Goal: Book appointment/travel/reservation

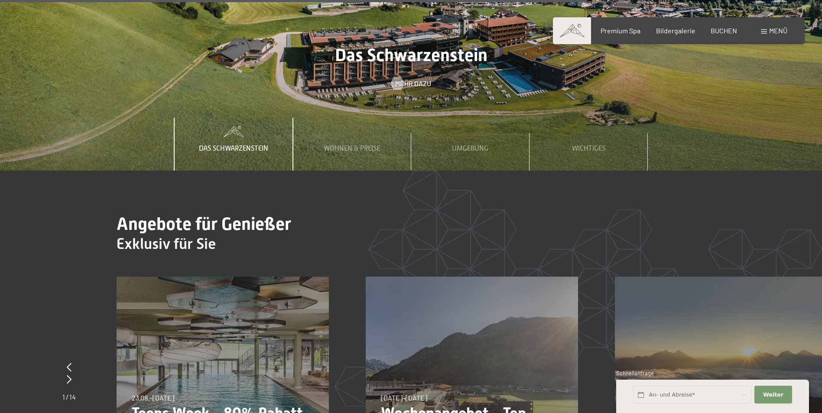
scroll to position [3335, 0]
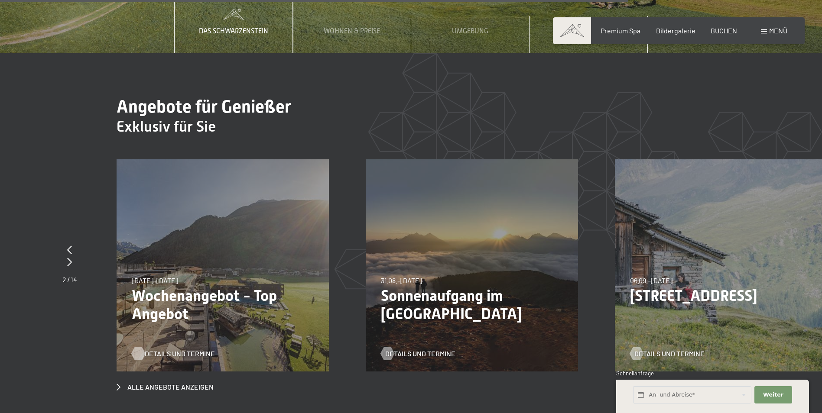
click at [174, 349] on span "Details und Termine" at bounding box center [180, 354] width 70 height 10
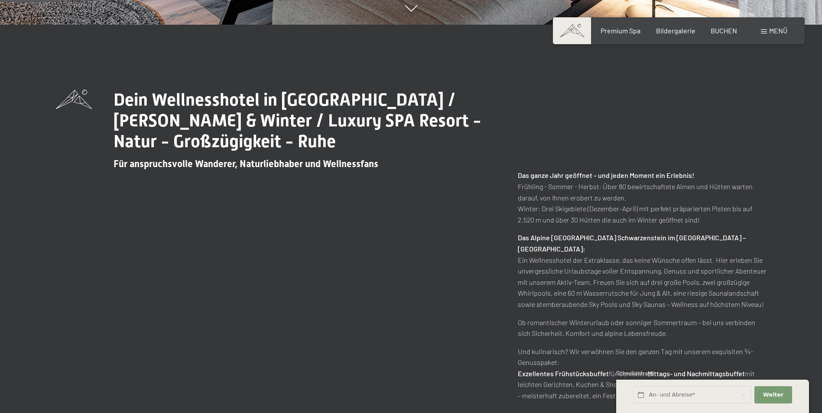
scroll to position [390, 0]
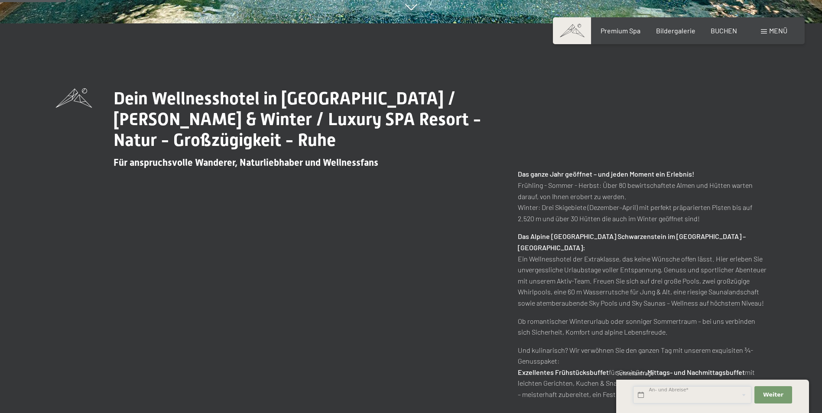
click at [664, 397] on input "text" at bounding box center [692, 395] width 118 height 18
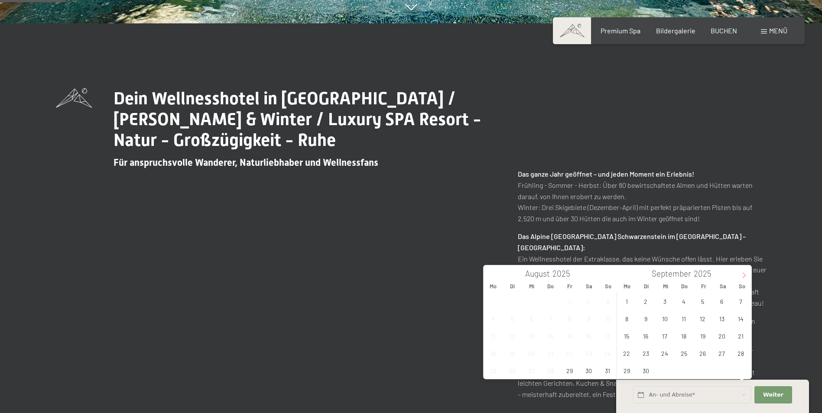
click at [744, 278] on icon at bounding box center [744, 275] width 6 height 6
click at [735, 355] on span "26" at bounding box center [740, 353] width 17 height 17
click at [686, 374] on span "30" at bounding box center [683, 370] width 17 height 17
type input "So. 26.10.2025 - Do. 30.10.2025"
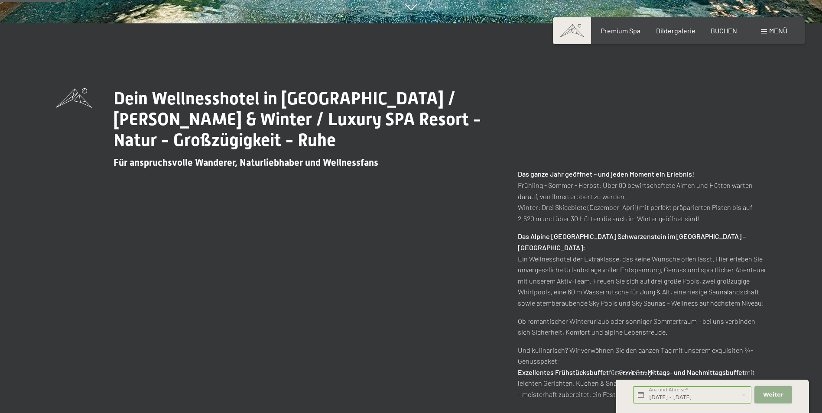
click at [773, 395] on span "Weiter" at bounding box center [773, 395] width 20 height 8
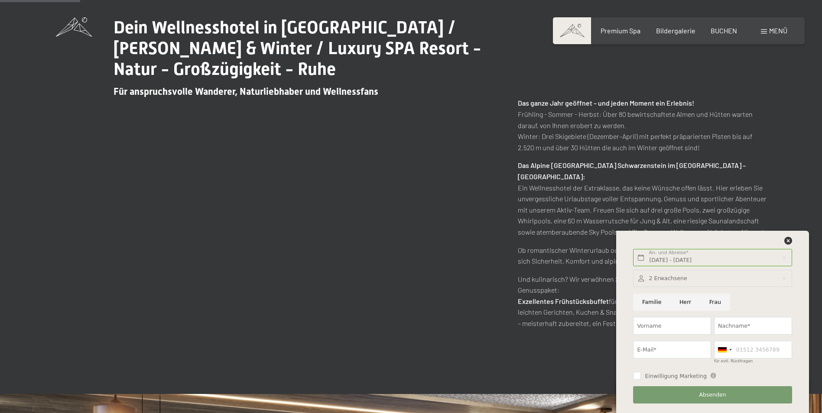
scroll to position [476, 0]
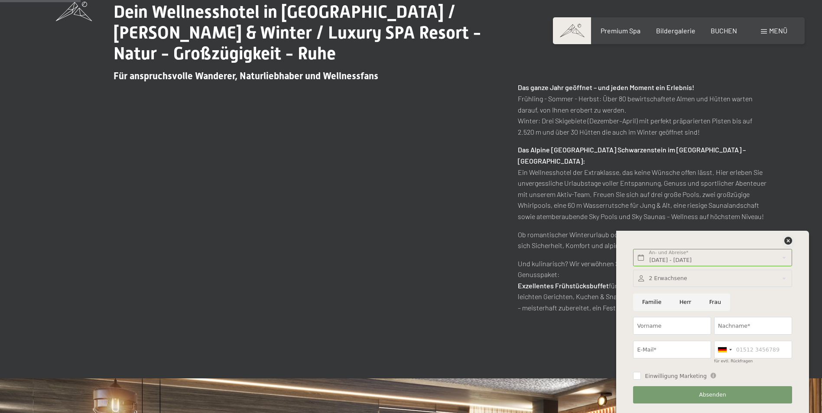
click at [787, 238] on icon at bounding box center [788, 241] width 8 height 8
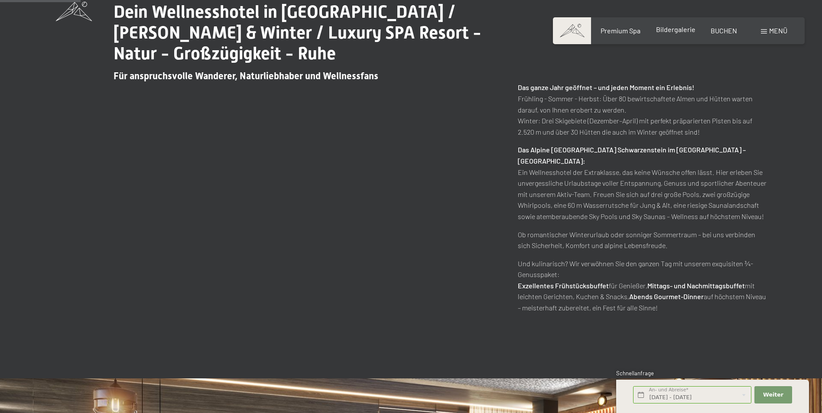
click at [669, 29] on span "Bildergalerie" at bounding box center [675, 29] width 39 height 8
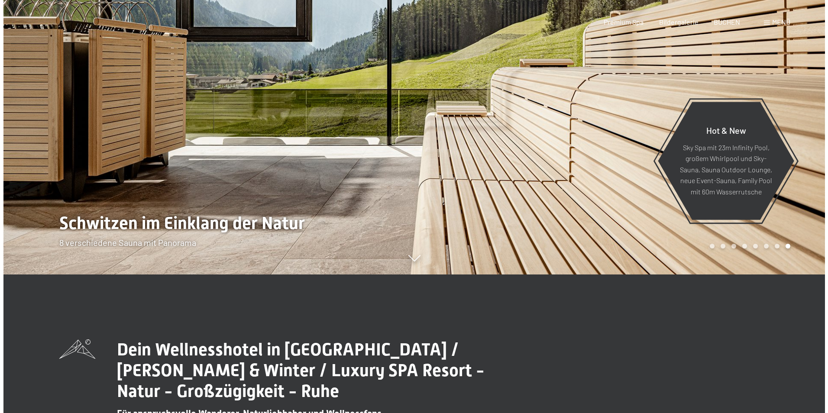
scroll to position [0, 0]
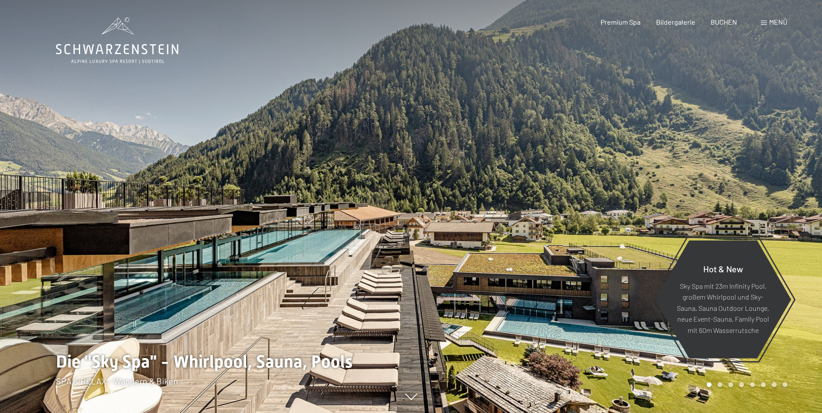
click at [767, 19] on div "Menü" at bounding box center [773, 22] width 26 height 10
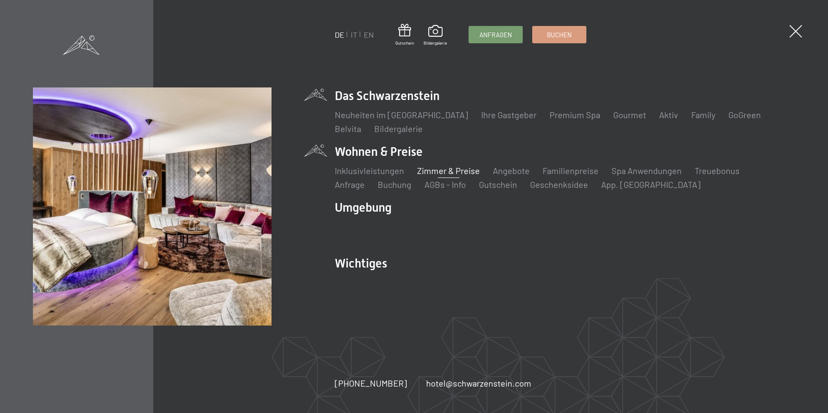
click at [454, 170] on link "Zimmer & Preise" at bounding box center [448, 170] width 63 height 10
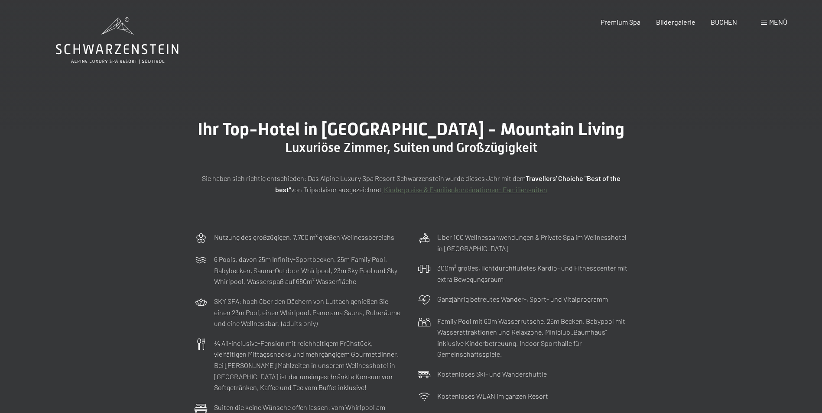
click at [771, 21] on span "Menü" at bounding box center [778, 22] width 18 height 8
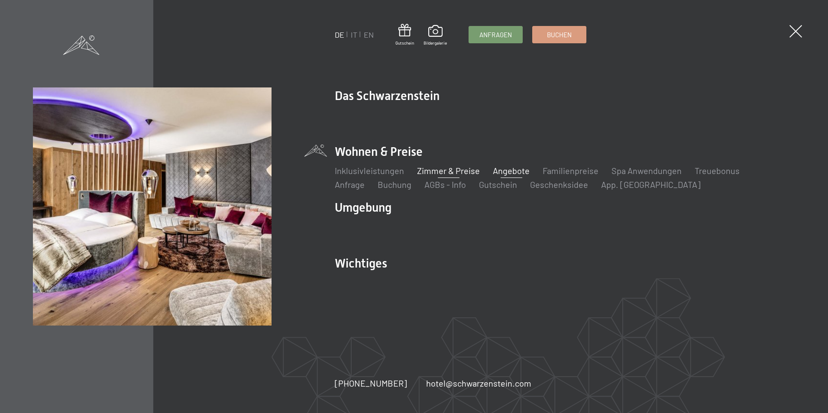
click at [512, 172] on link "Angebote" at bounding box center [511, 170] width 37 height 10
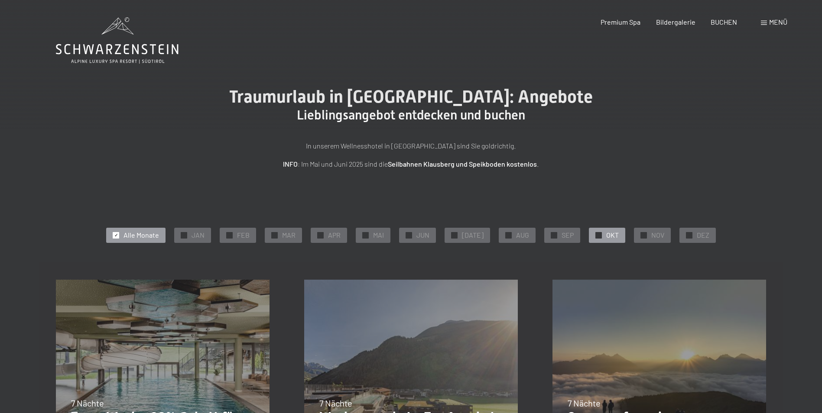
click at [606, 237] on span "OKT" at bounding box center [612, 235] width 13 height 10
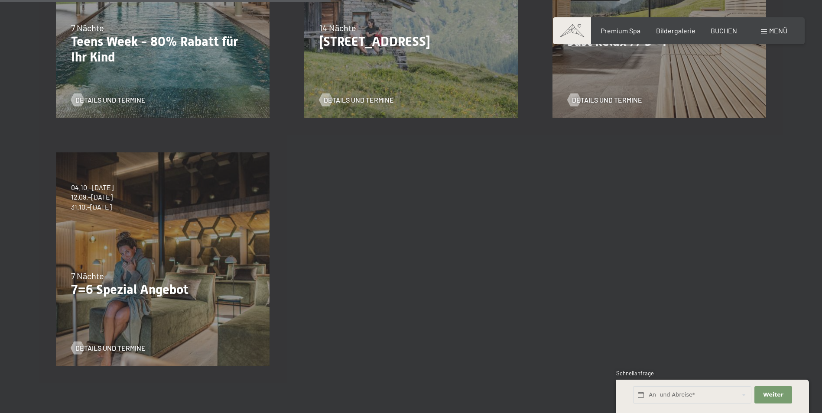
scroll to position [390, 0]
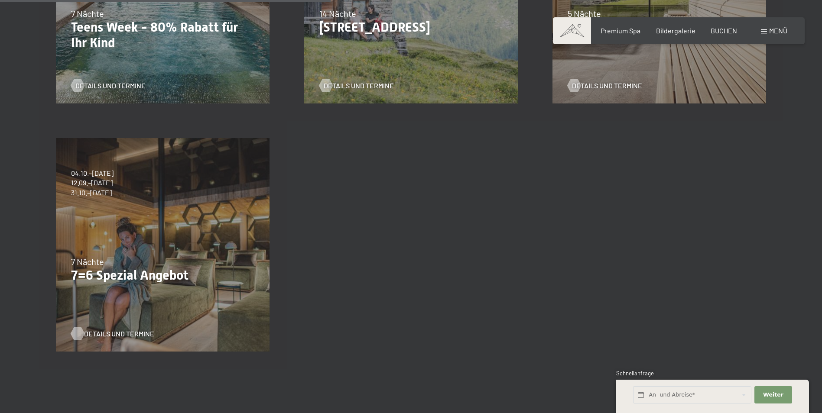
click at [100, 330] on span "Details und Termine" at bounding box center [119, 334] width 70 height 10
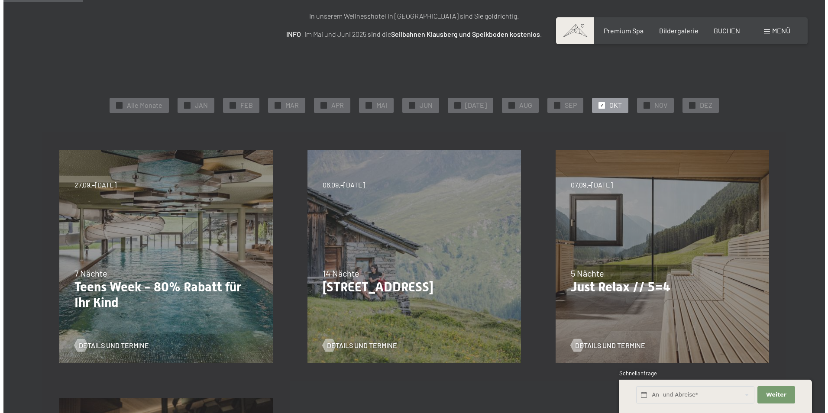
scroll to position [0, 0]
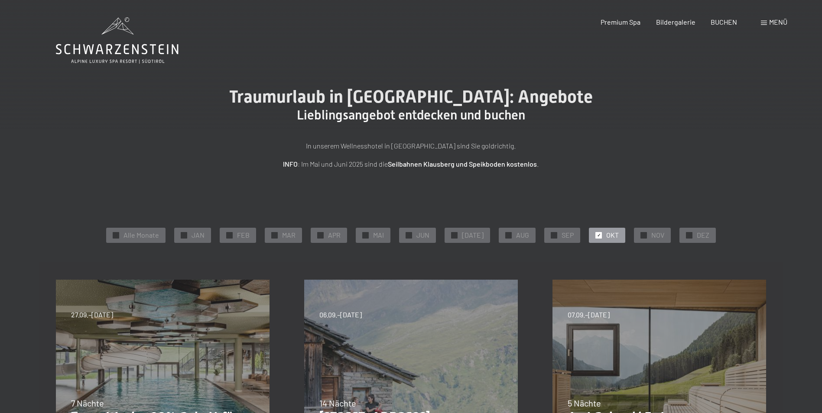
click at [778, 18] on span "Menü" at bounding box center [778, 22] width 18 height 8
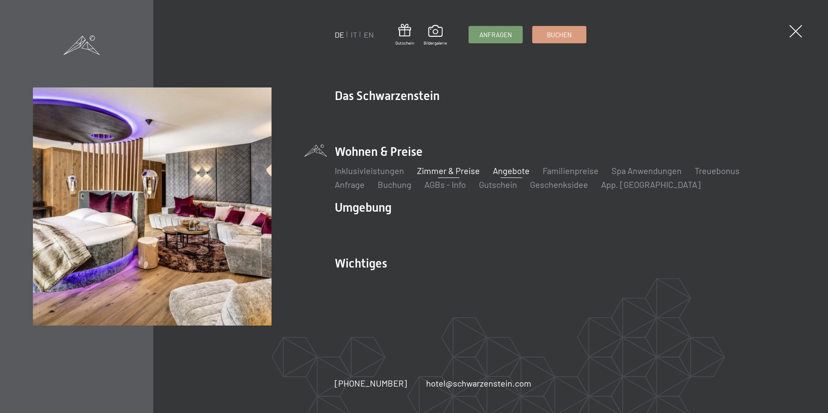
click at [454, 171] on link "Zimmer & Preise" at bounding box center [448, 170] width 63 height 10
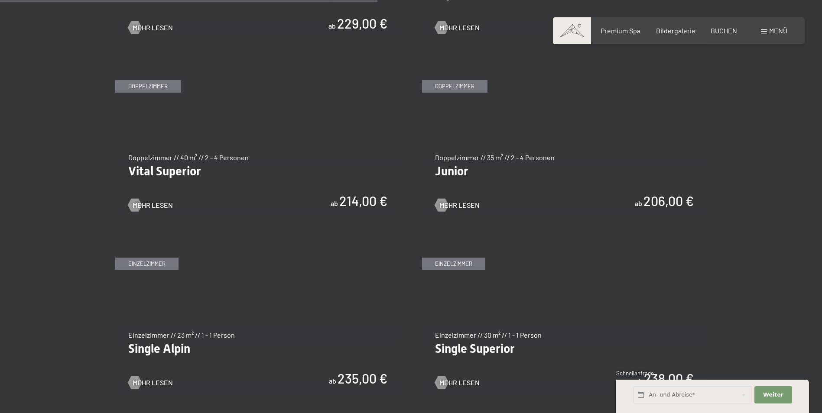
scroll to position [1213, 0]
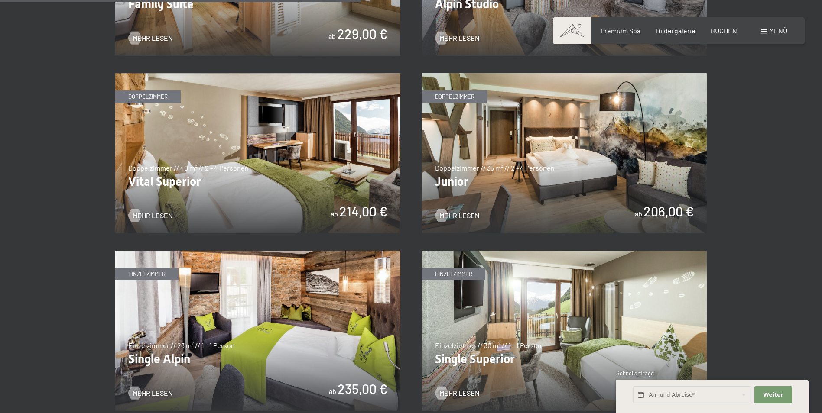
click at [501, 178] on img at bounding box center [564, 153] width 285 height 160
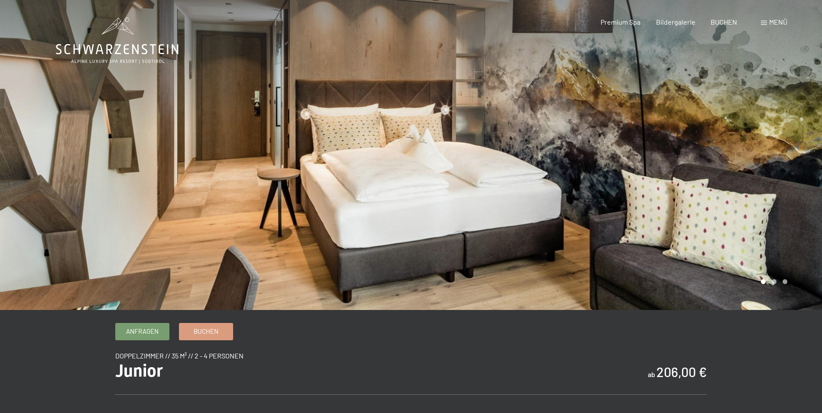
click at [370, 196] on div at bounding box center [205, 155] width 411 height 310
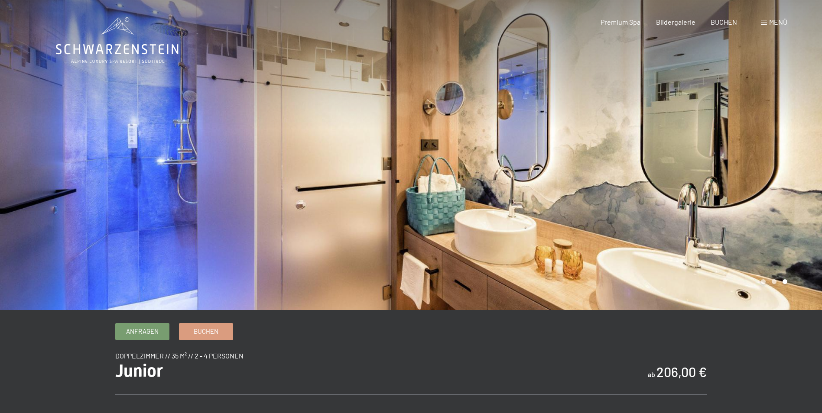
click at [376, 174] on div at bounding box center [205, 155] width 411 height 310
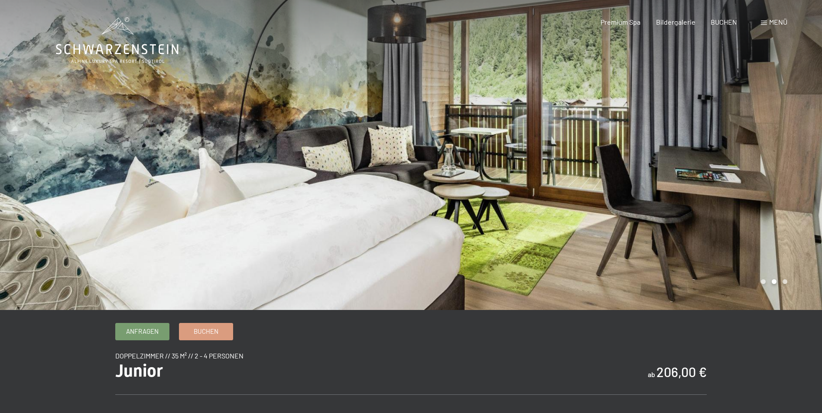
click at [376, 174] on div at bounding box center [205, 155] width 411 height 310
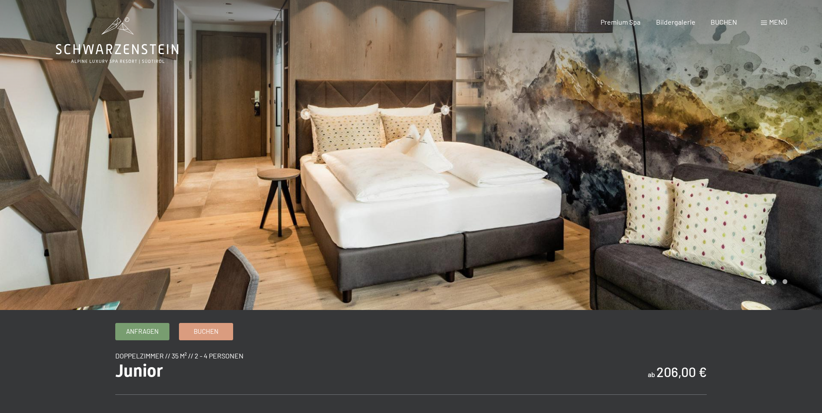
click at [376, 174] on div at bounding box center [205, 155] width 411 height 310
